Goal: Information Seeking & Learning: Understand process/instructions

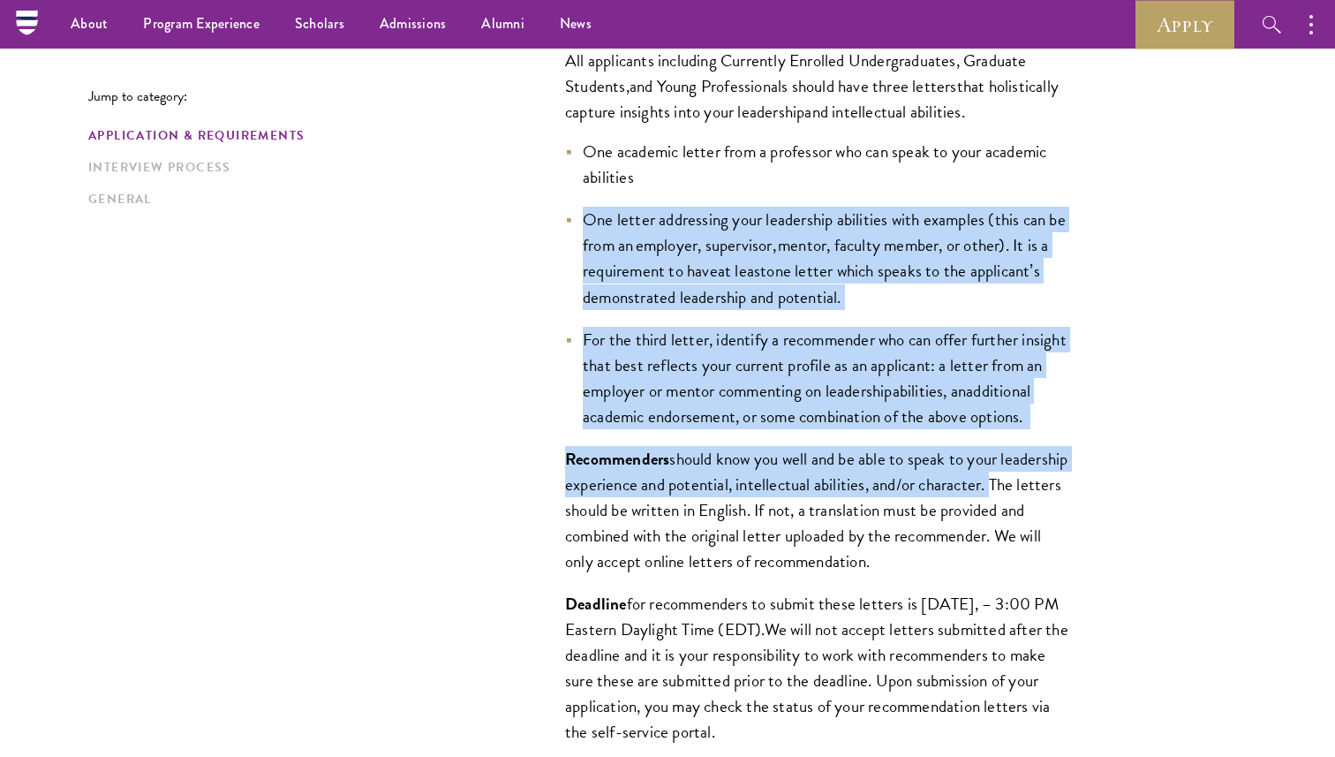
click at [748, 429] on li "For the third letter, identify a recommender who can offer further insight that…" at bounding box center [816, 378] width 503 height 102
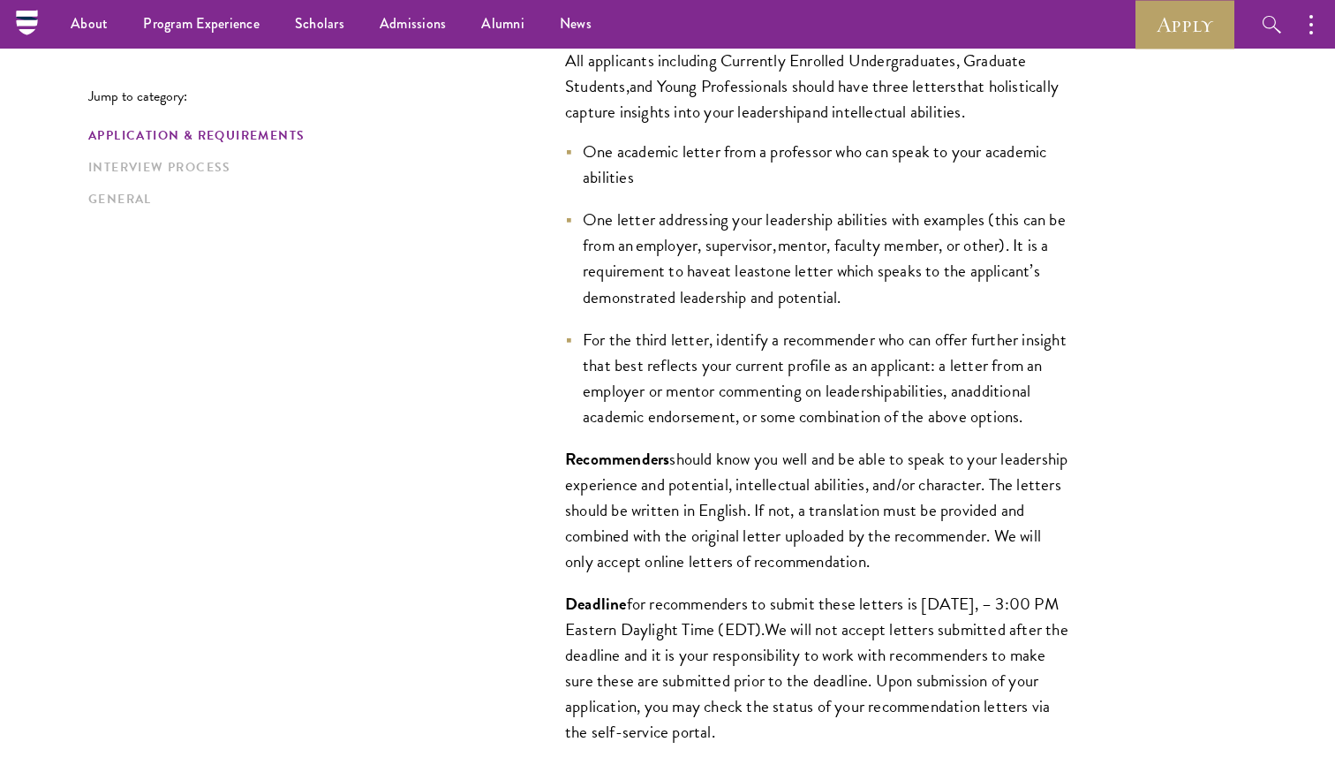
drag, startPoint x: 715, startPoint y: 341, endPoint x: 637, endPoint y: 443, distance: 129.1
click at [637, 429] on li "For the third letter, identify a recommender who can offer further insight that…" at bounding box center [816, 378] width 503 height 102
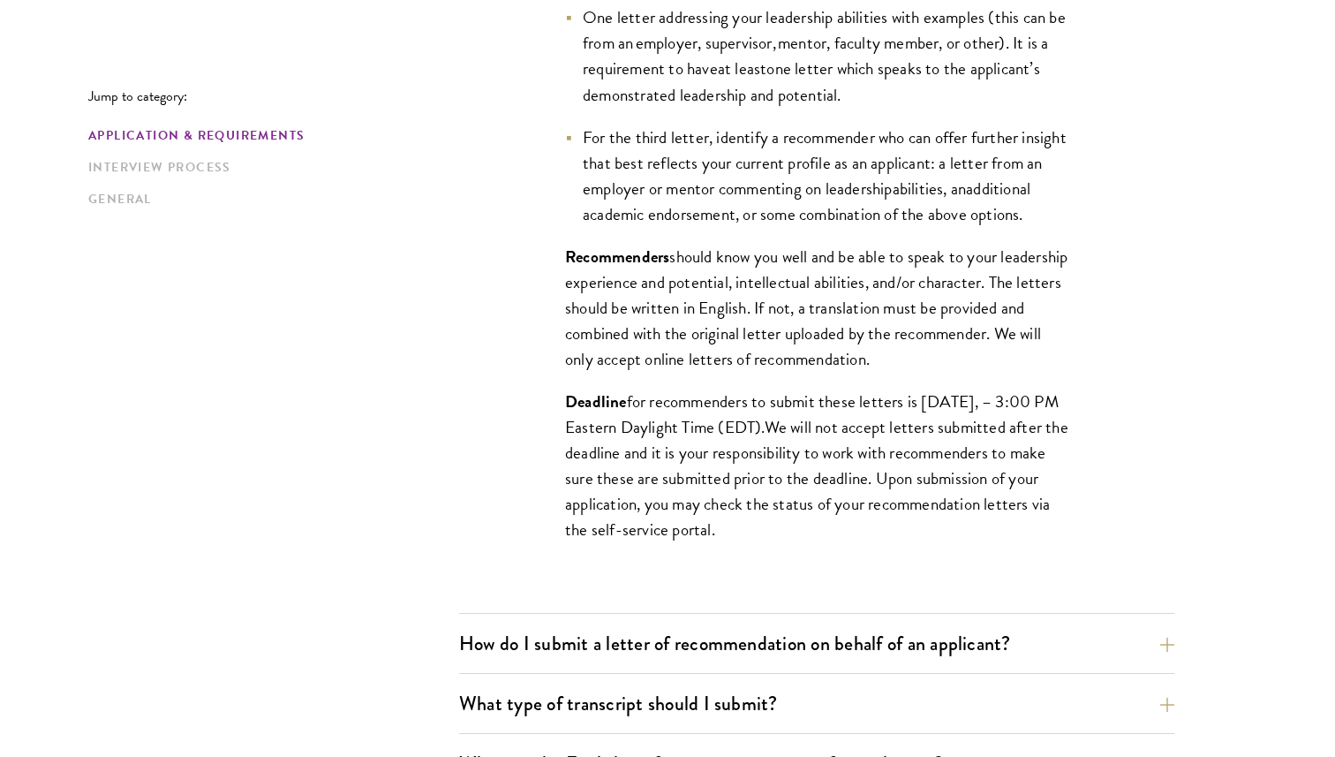
scroll to position [1573, 0]
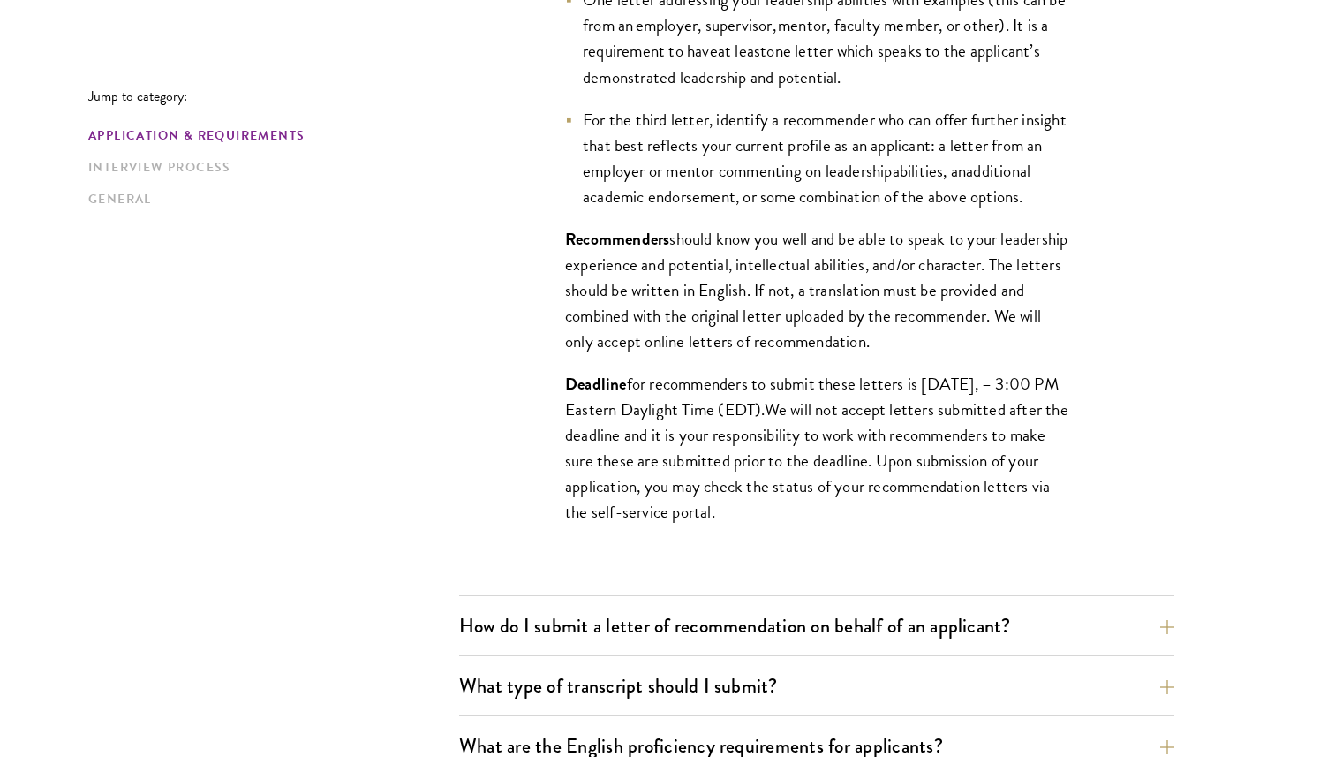
copy li "identify a recommender who can offer further insight that best reflects your cu…"
click at [694, 354] on span "should know you well and be able to speak to your leadership experience and pot…" at bounding box center [816, 290] width 502 height 128
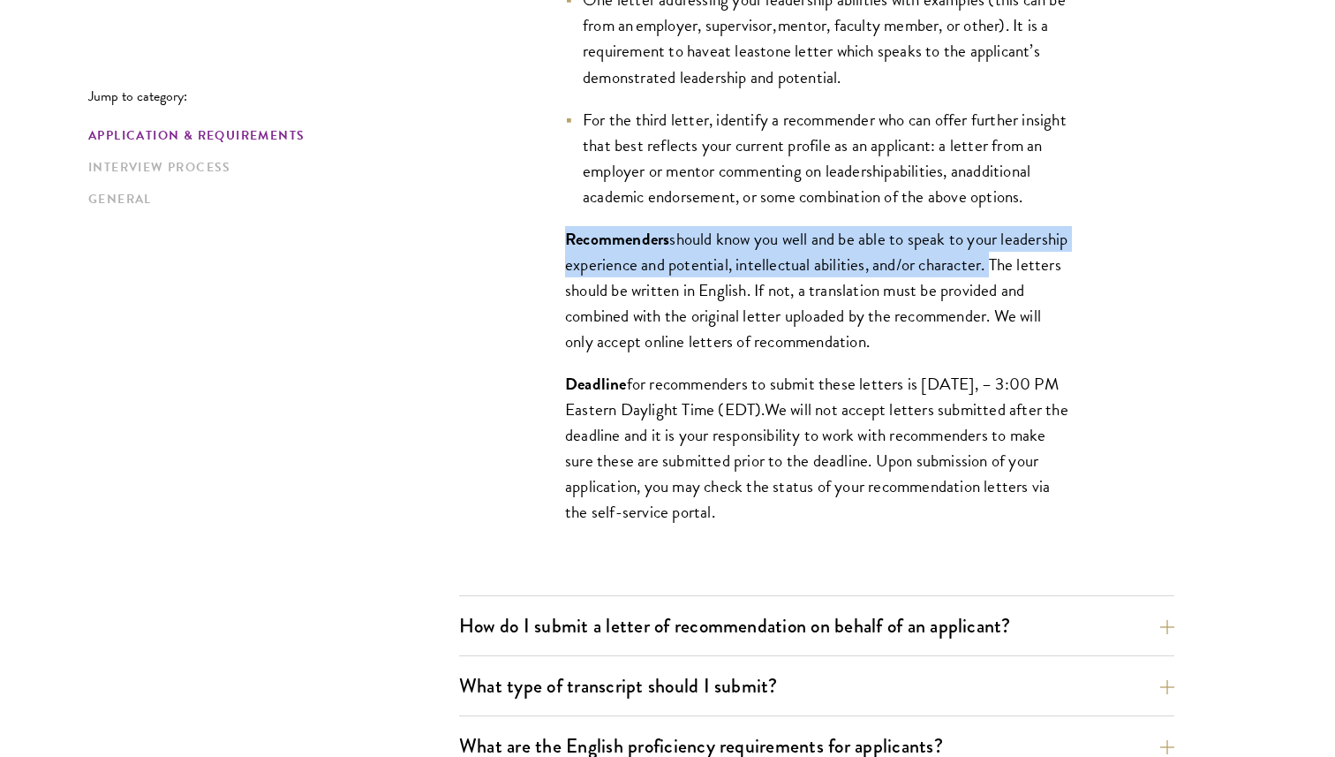
drag, startPoint x: 560, startPoint y: 262, endPoint x: 1070, endPoint y: 279, distance: 510.7
click at [1070, 279] on div "All applicants including Currently Enrolled Undergraduates, Graduate Students ,…" at bounding box center [816, 185] width 609 height 768
copy p "Recommenders should know you well and be able to speak to your leadership exper…"
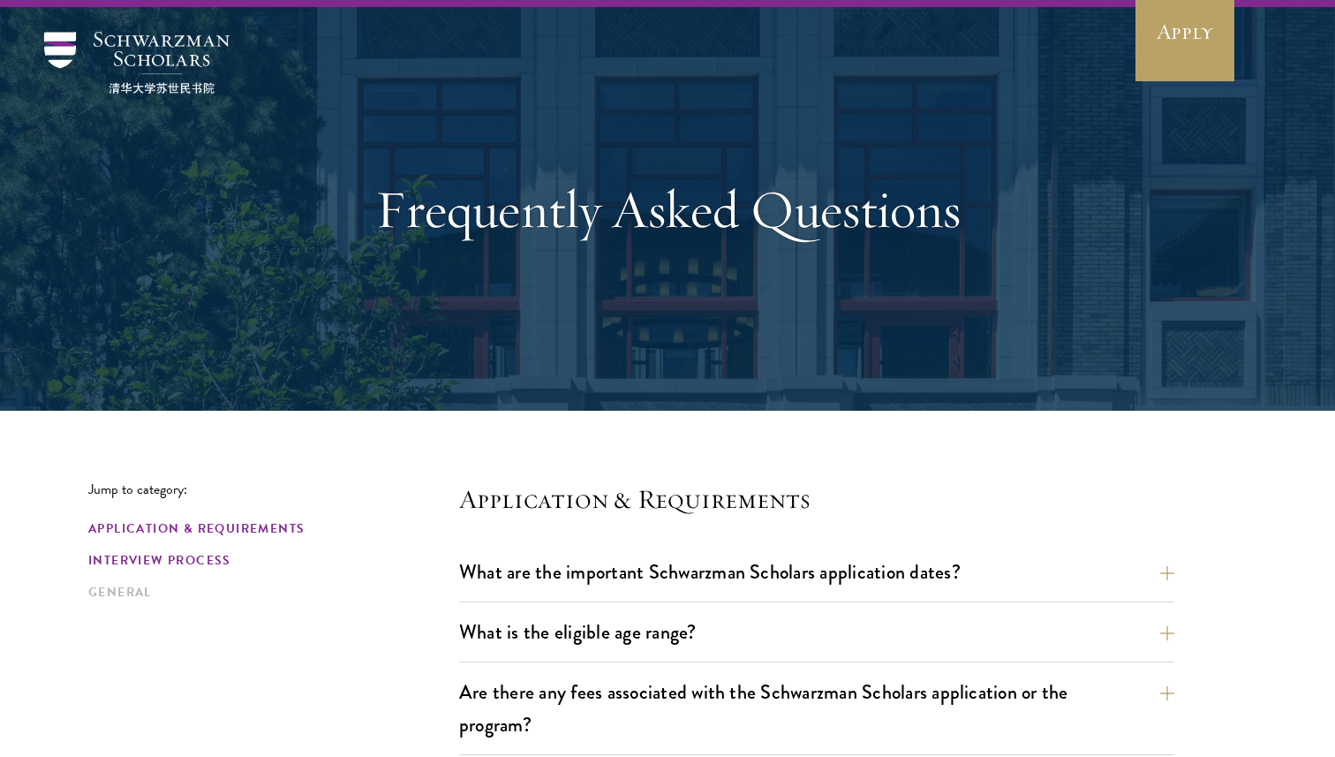
scroll to position [0, 0]
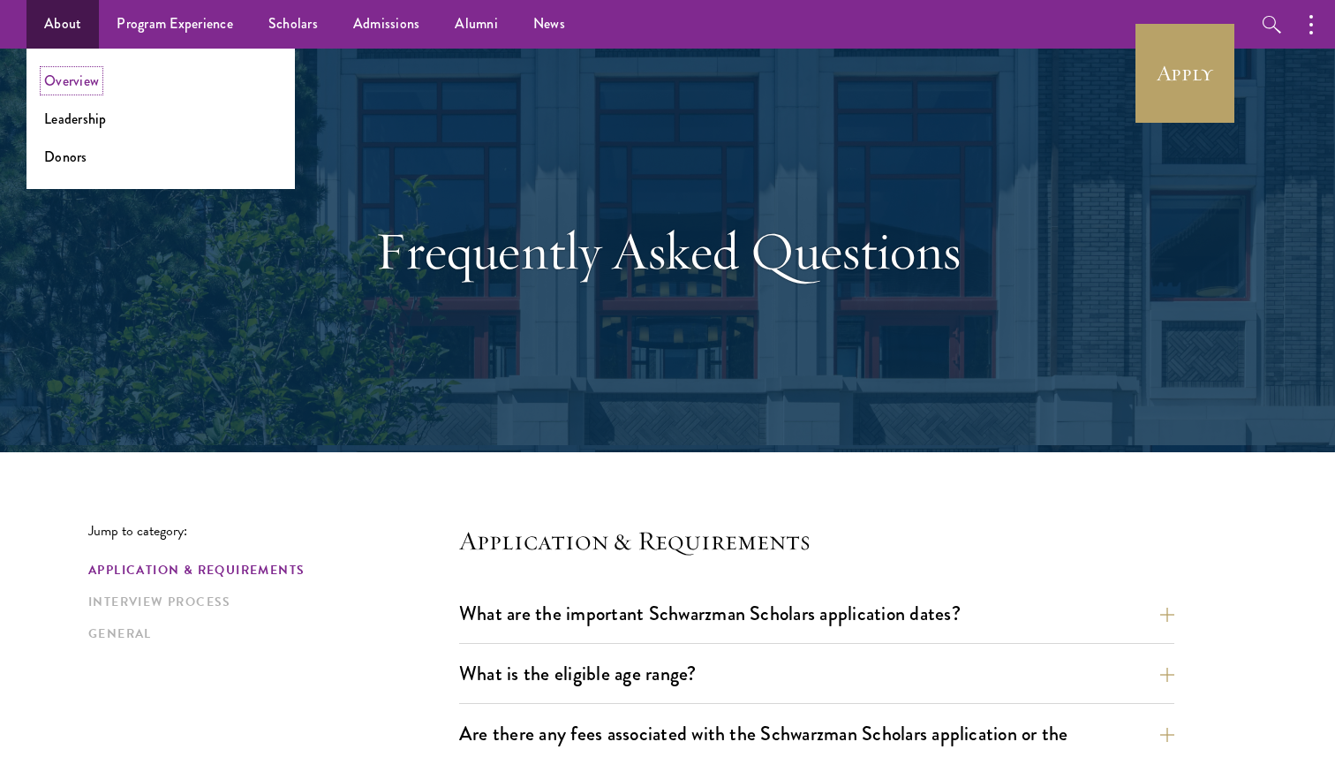
click at [63, 80] on link "Overview" at bounding box center [71, 81] width 55 height 20
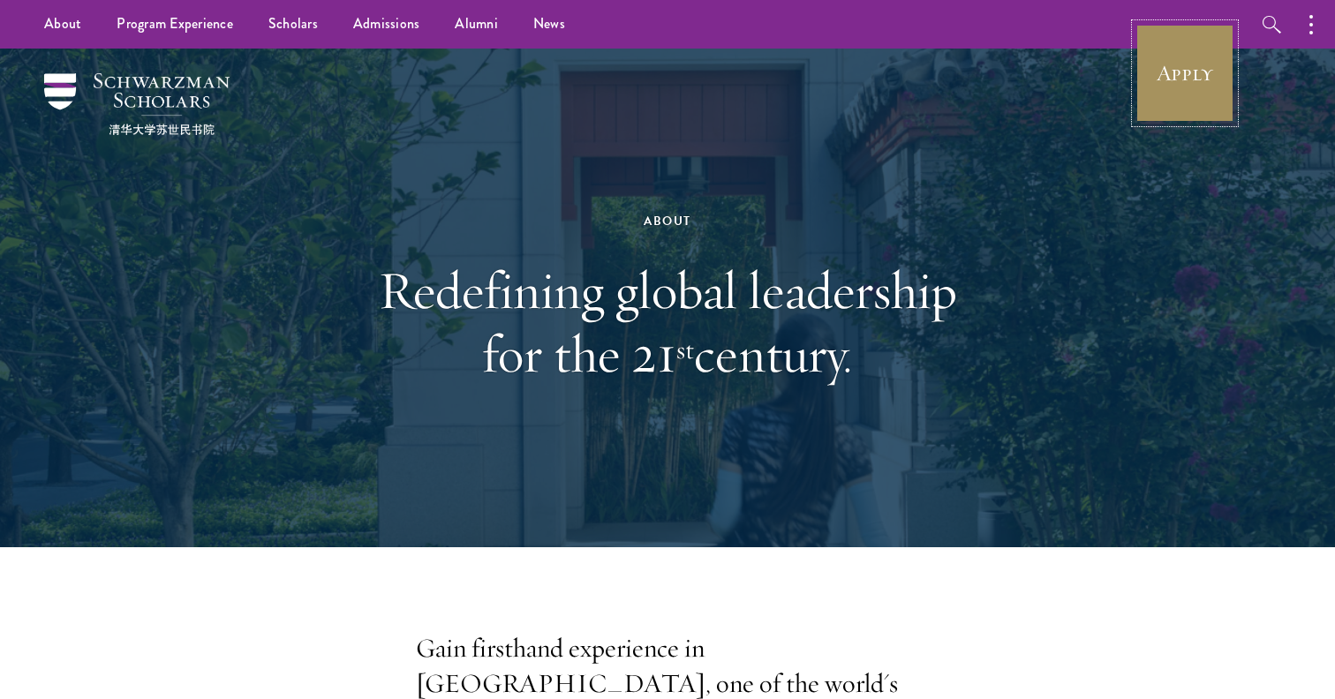
click at [1172, 64] on link "Apply" at bounding box center [1185, 73] width 99 height 99
